Goal: Book appointment/travel/reservation

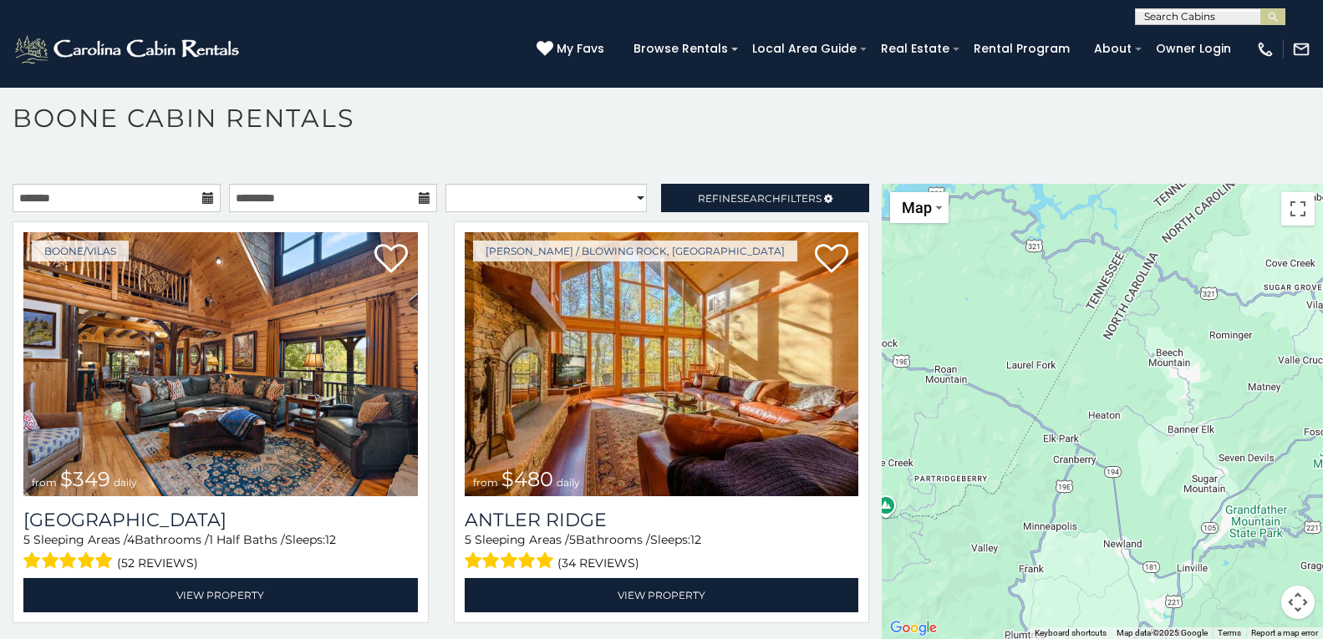
scroll to position [387, 0]
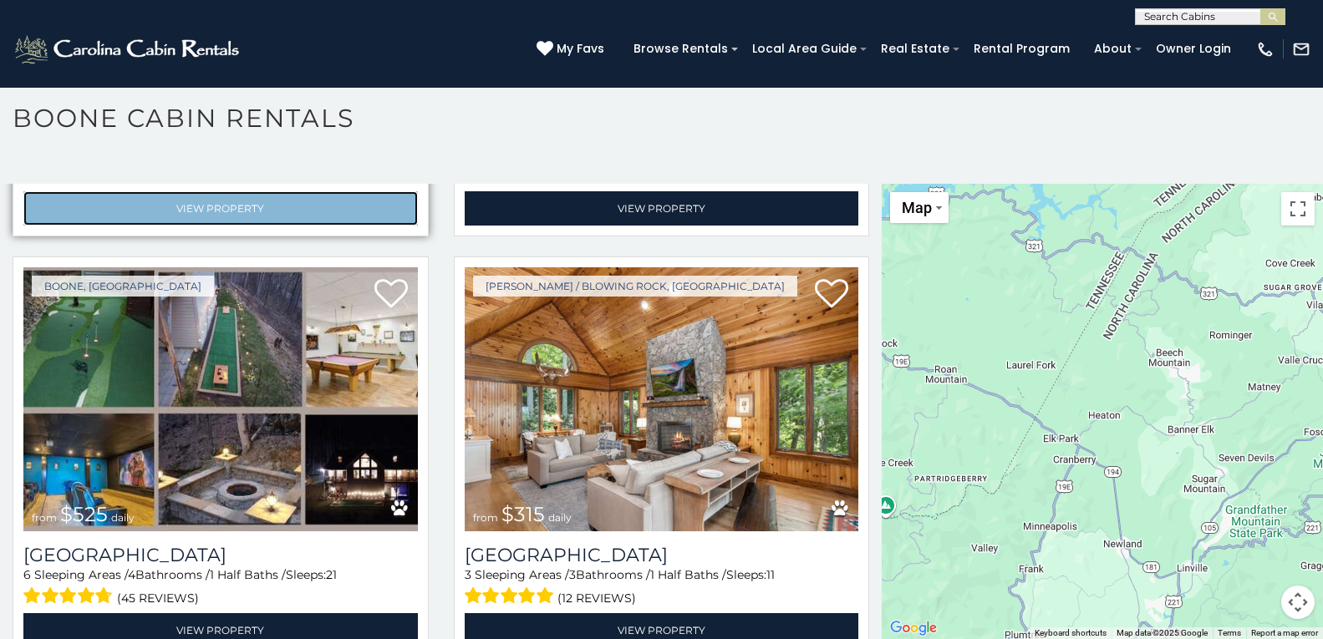
click at [81, 195] on link "View Property" at bounding box center [220, 208] width 394 height 34
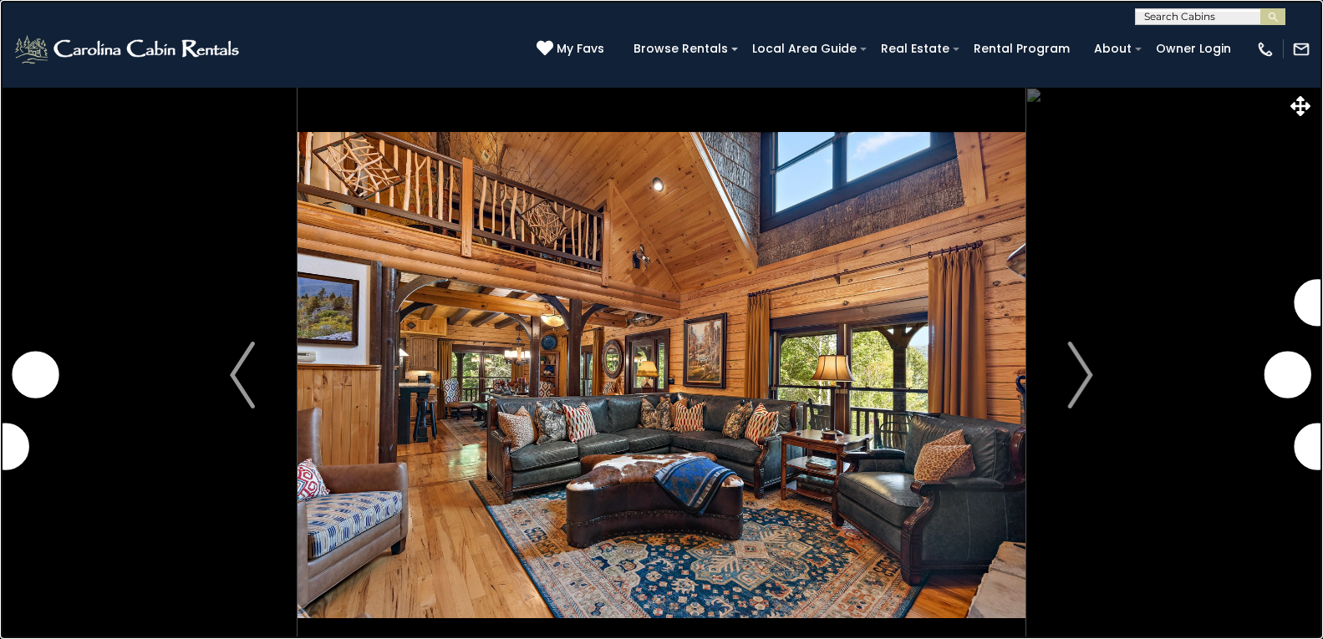
click at [105, 120] on link at bounding box center [661, 319] width 1323 height 639
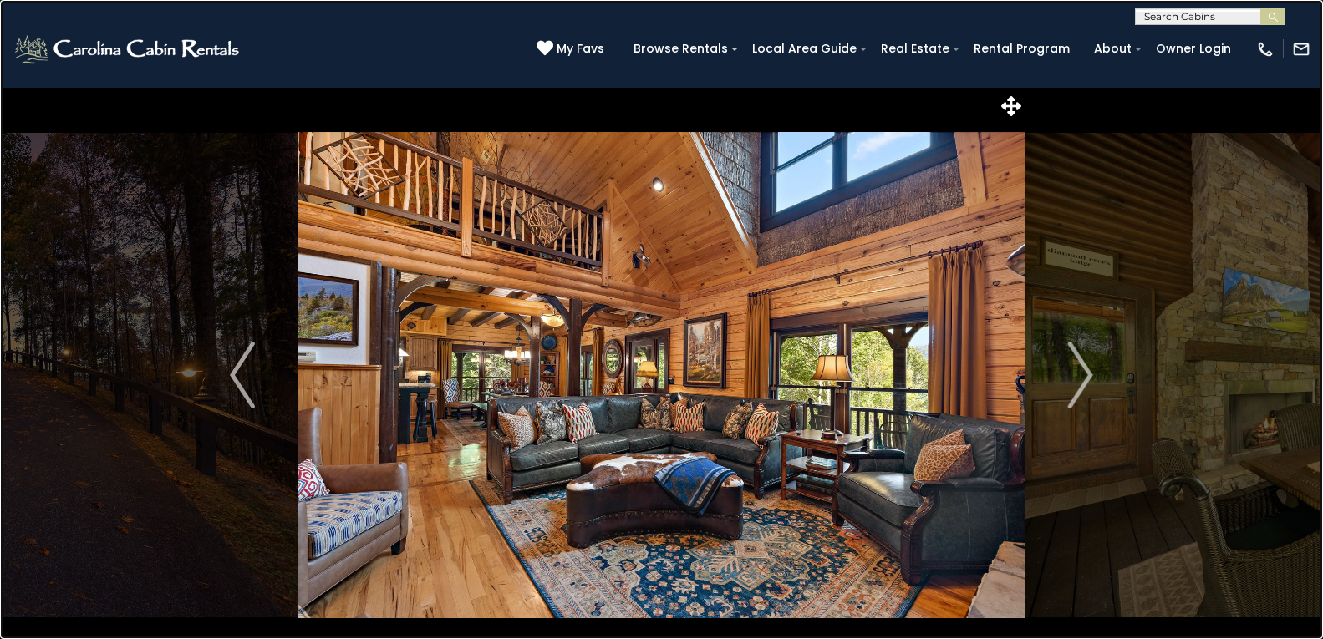
click at [58, 40] on link at bounding box center [661, 319] width 1323 height 639
click at [359, 361] on link at bounding box center [661, 319] width 1323 height 639
